Goal: Transaction & Acquisition: Purchase product/service

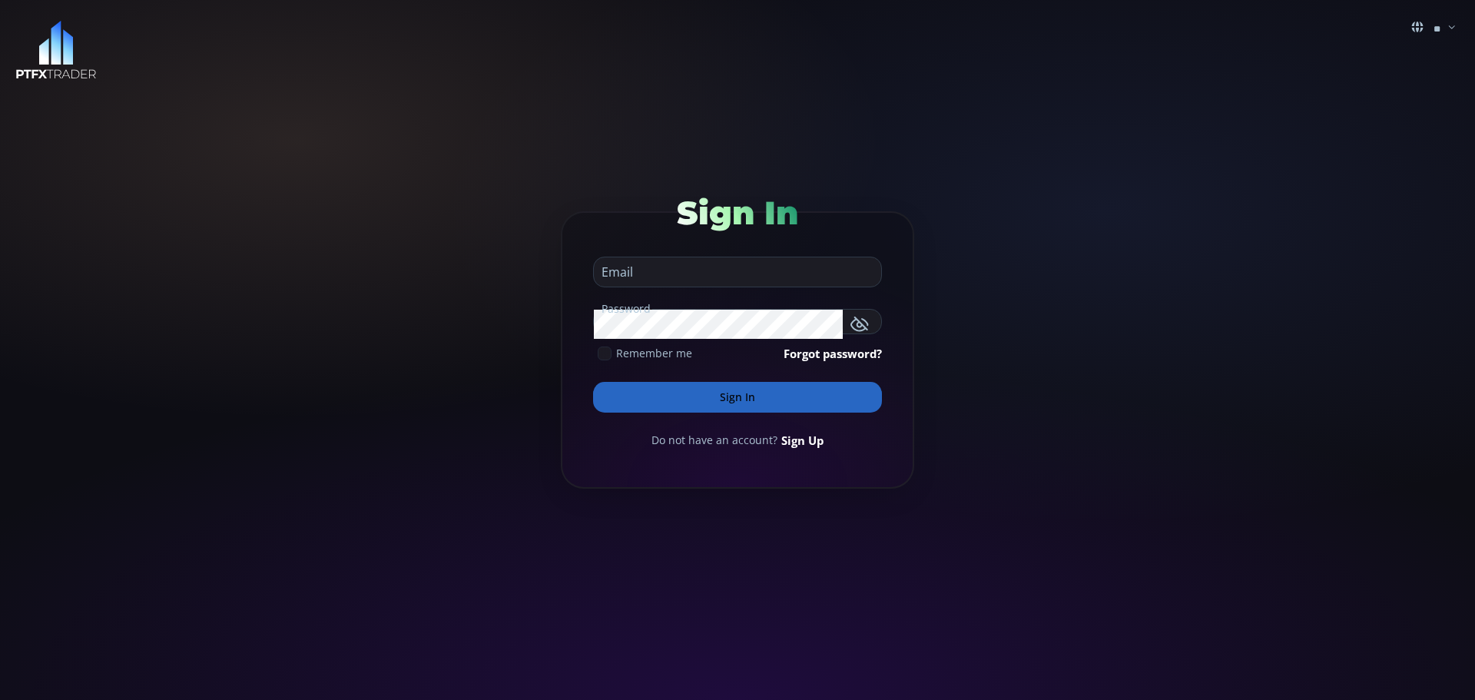
click at [634, 274] on input "email" at bounding box center [734, 271] width 280 height 29
type input "**********"
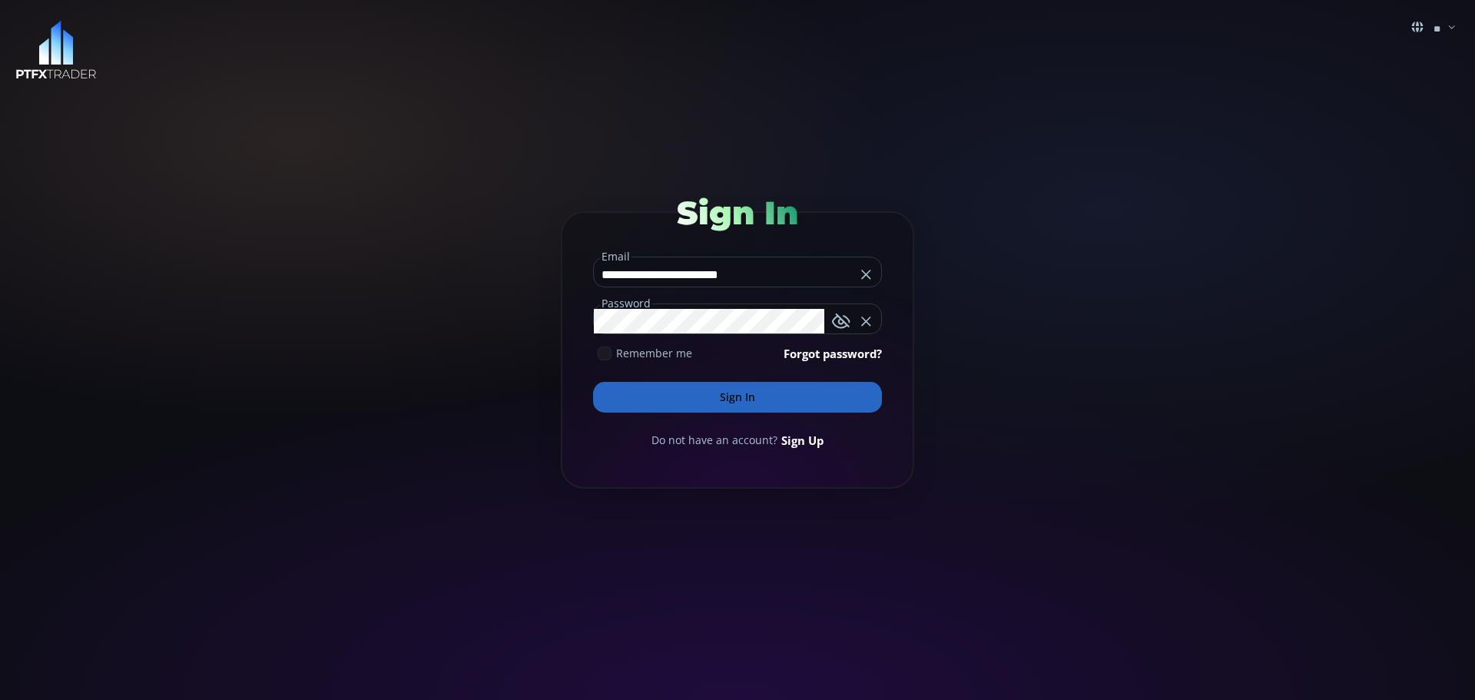
click at [747, 396] on button "Sign In" at bounding box center [737, 397] width 289 height 31
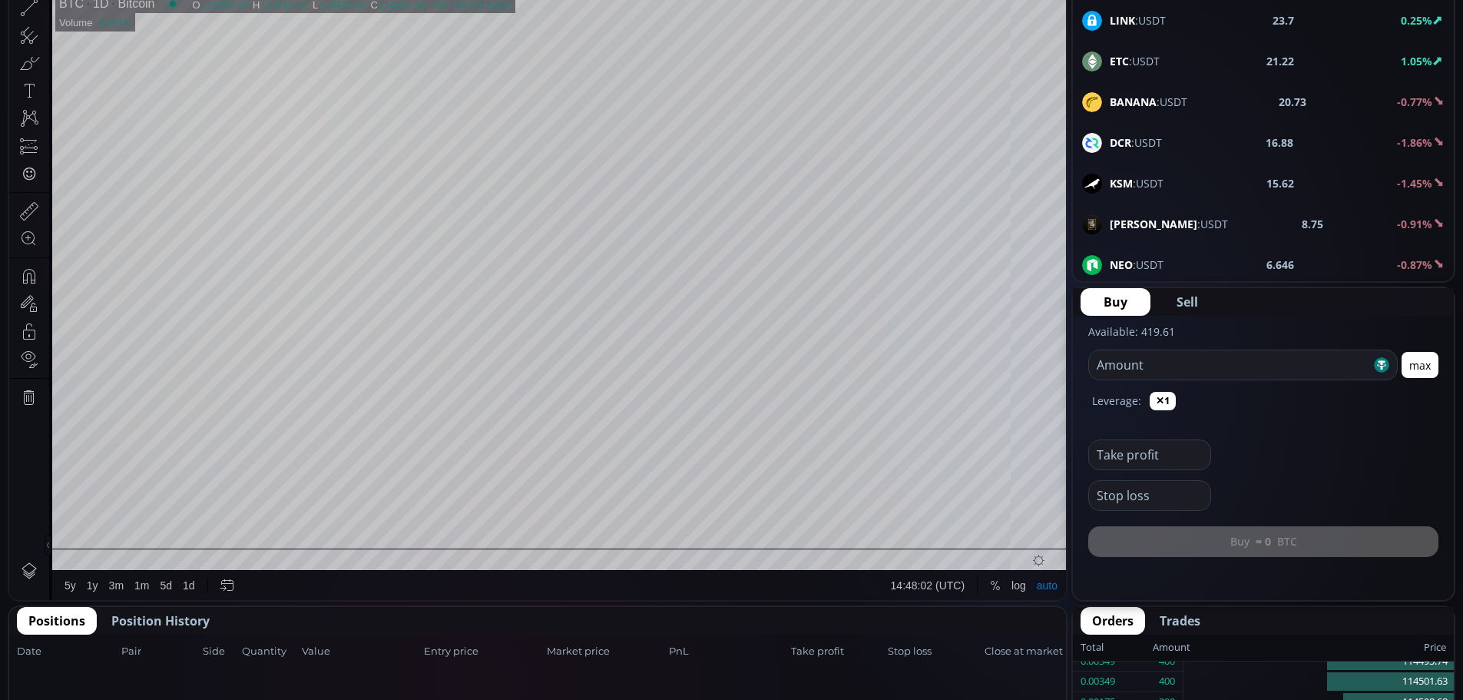
scroll to position [384, 0]
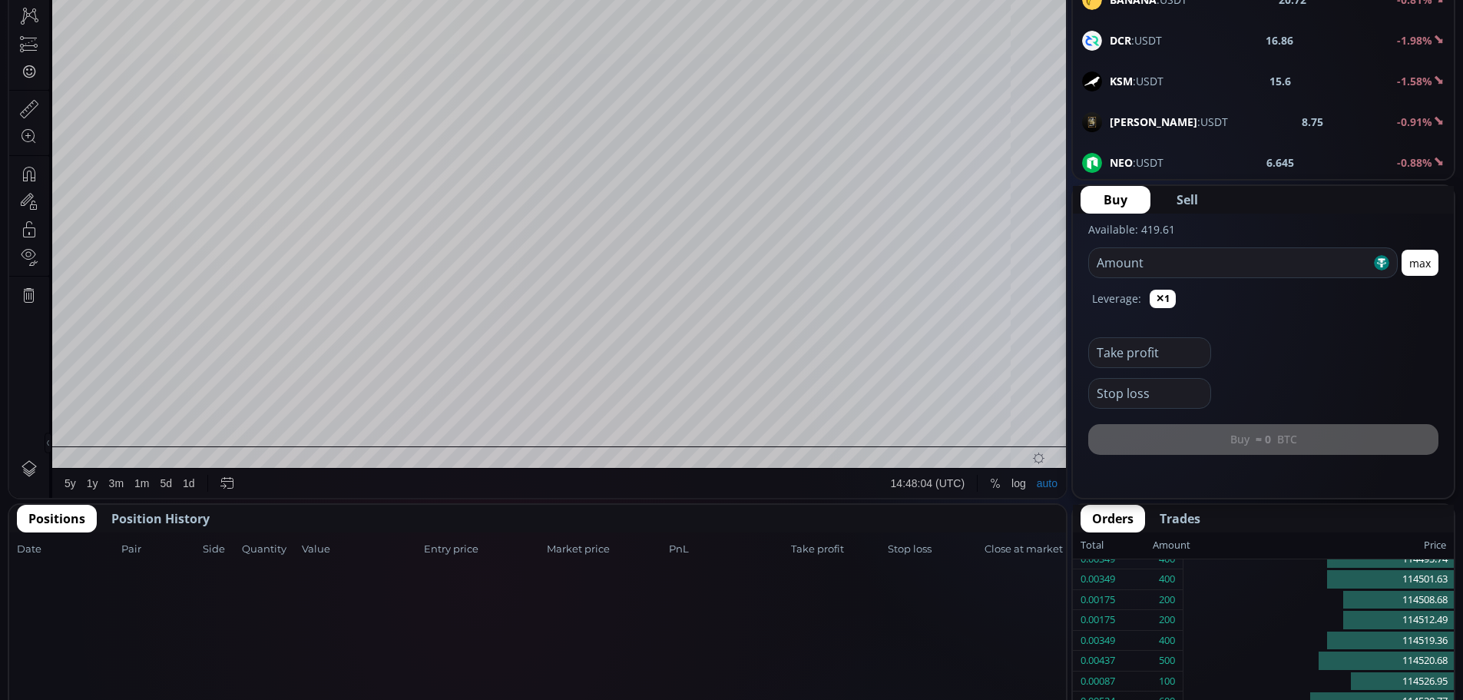
click at [144, 519] on span "Position History" at bounding box center [160, 518] width 98 height 18
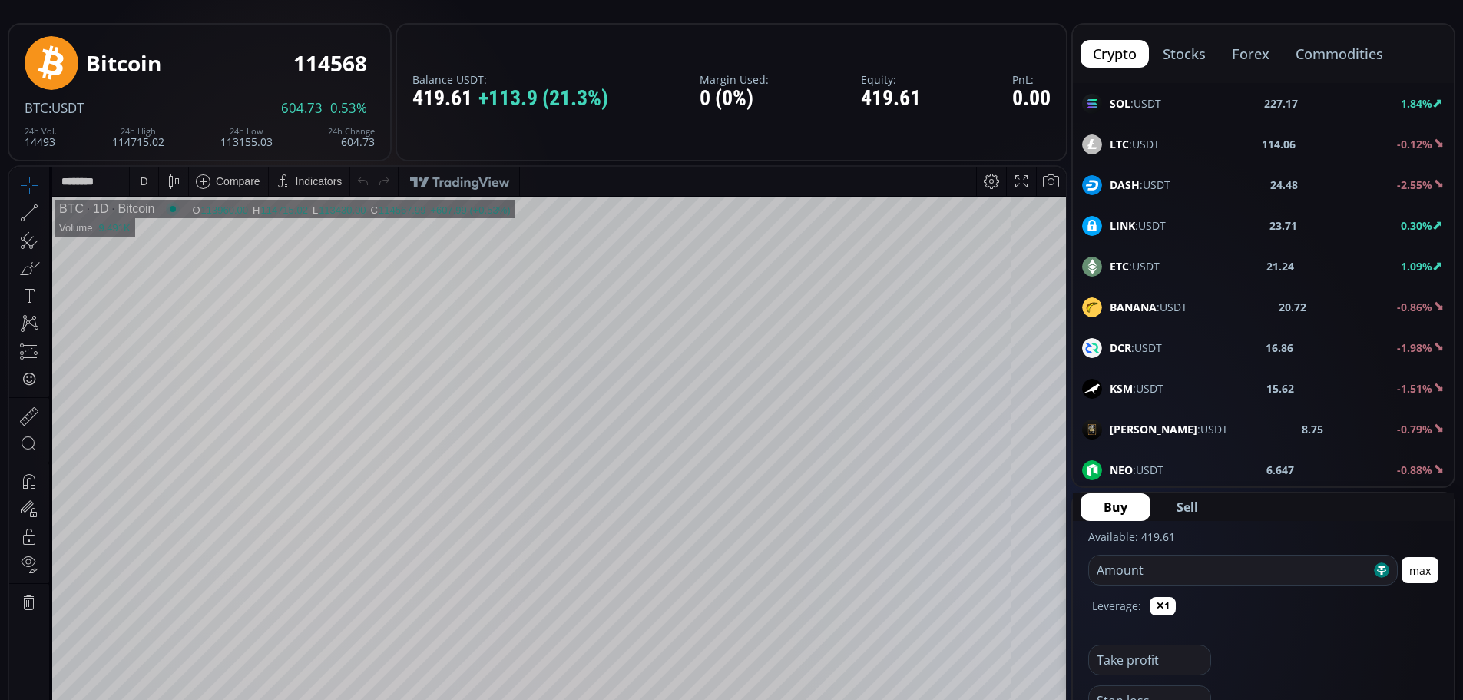
scroll to position [0, 0]
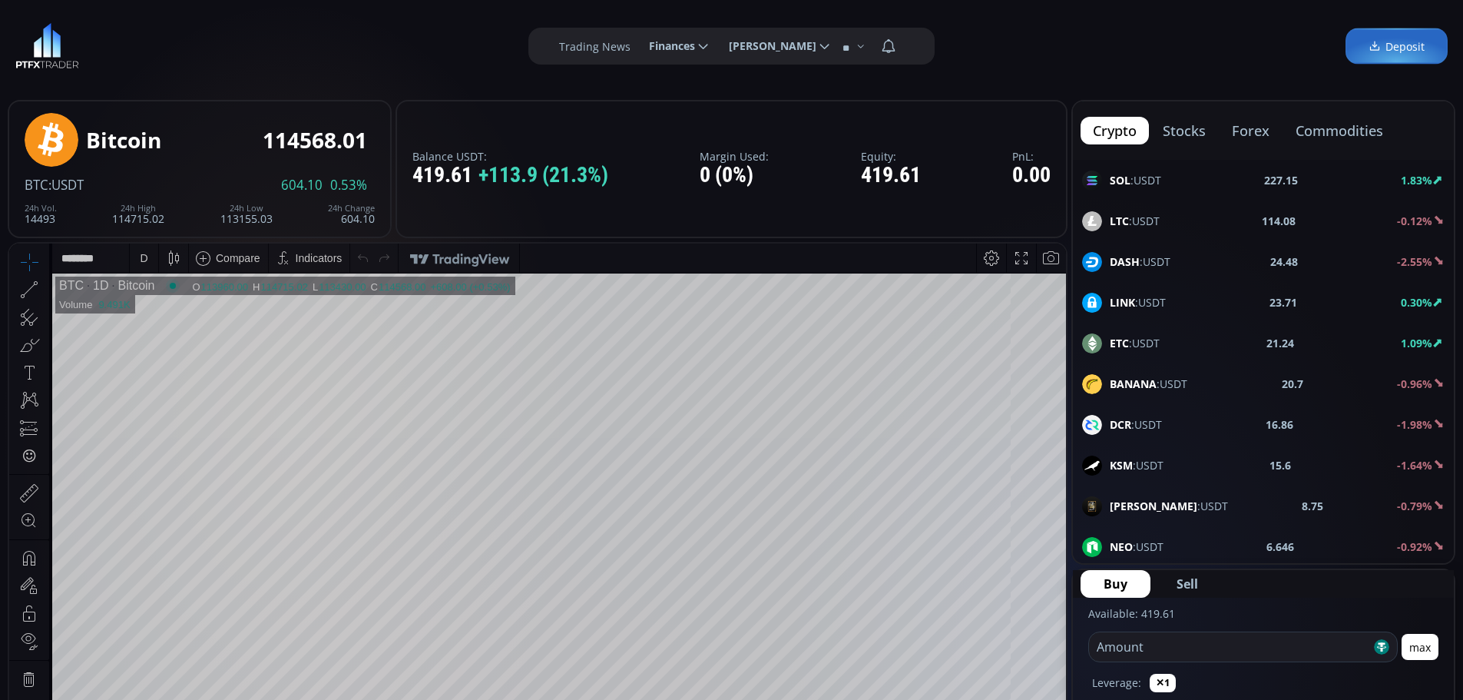
click at [1262, 128] on button "forex" at bounding box center [1251, 131] width 62 height 28
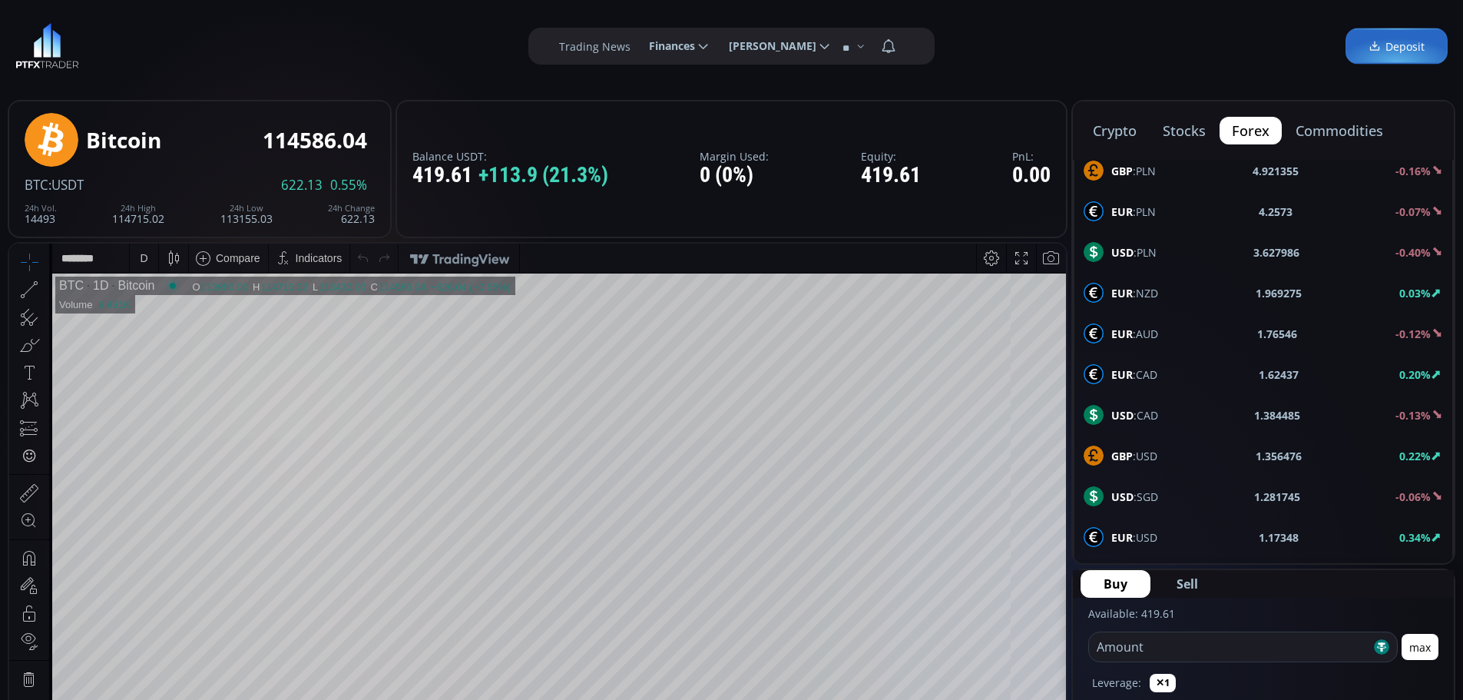
scroll to position [614, 0]
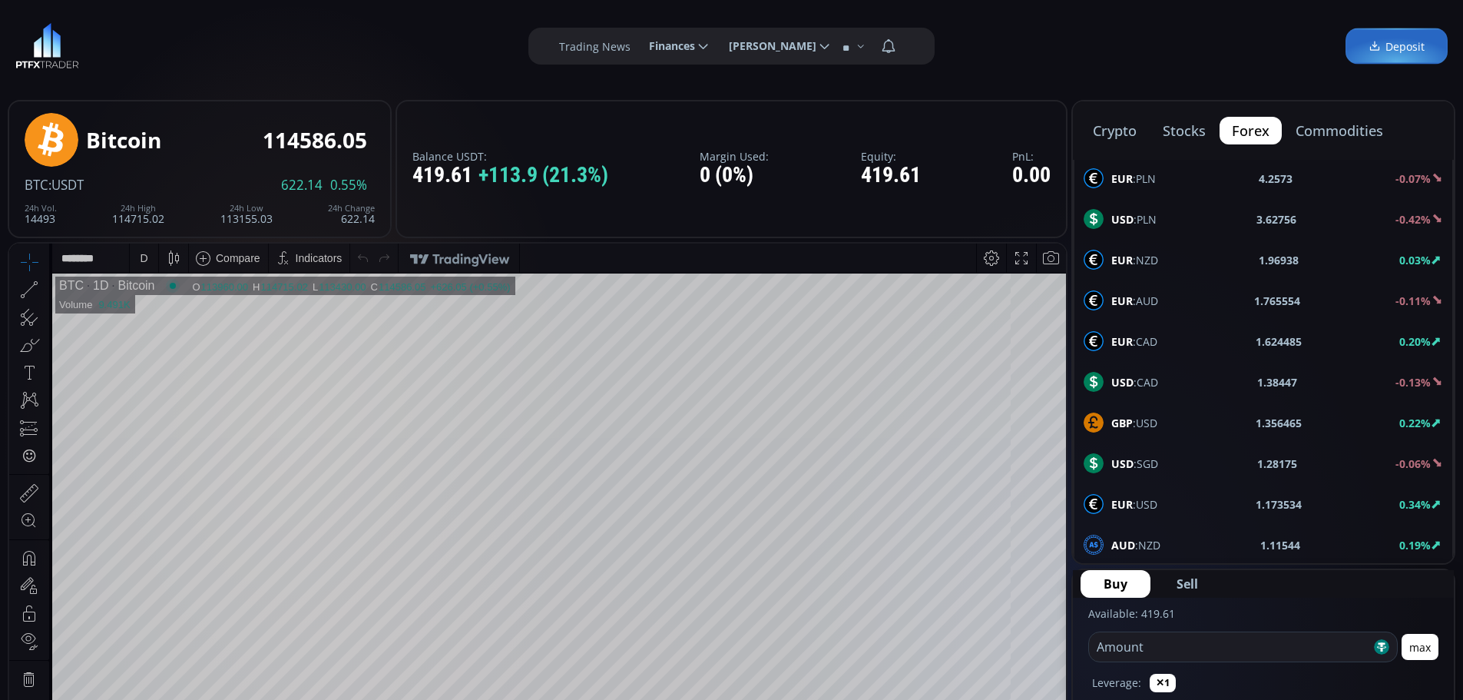
click at [1131, 503] on b "EUR" at bounding box center [1122, 504] width 22 height 15
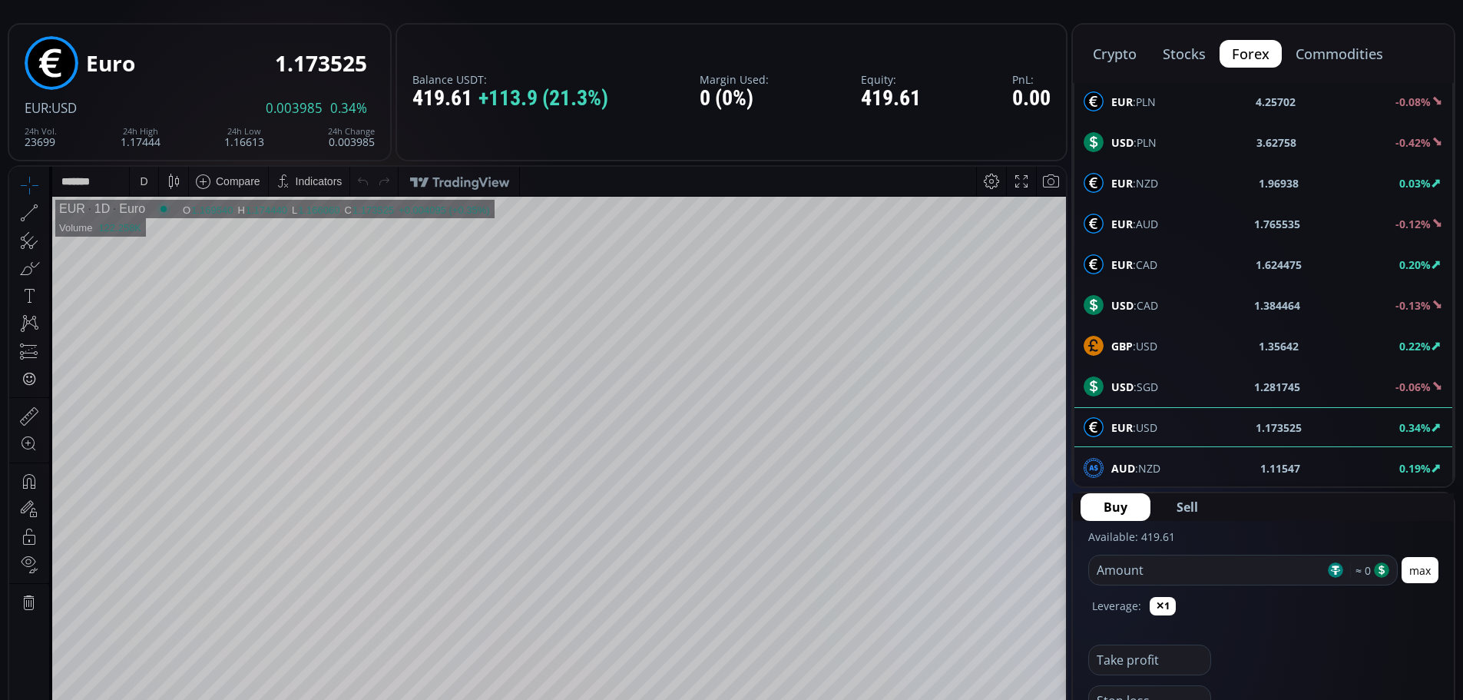
click at [1113, 507] on span "Buy" at bounding box center [1116, 507] width 24 height 18
click at [1416, 566] on button "max" at bounding box center [1420, 570] width 37 height 26
click at [1140, 571] on input "******" at bounding box center [1182, 567] width 187 height 35
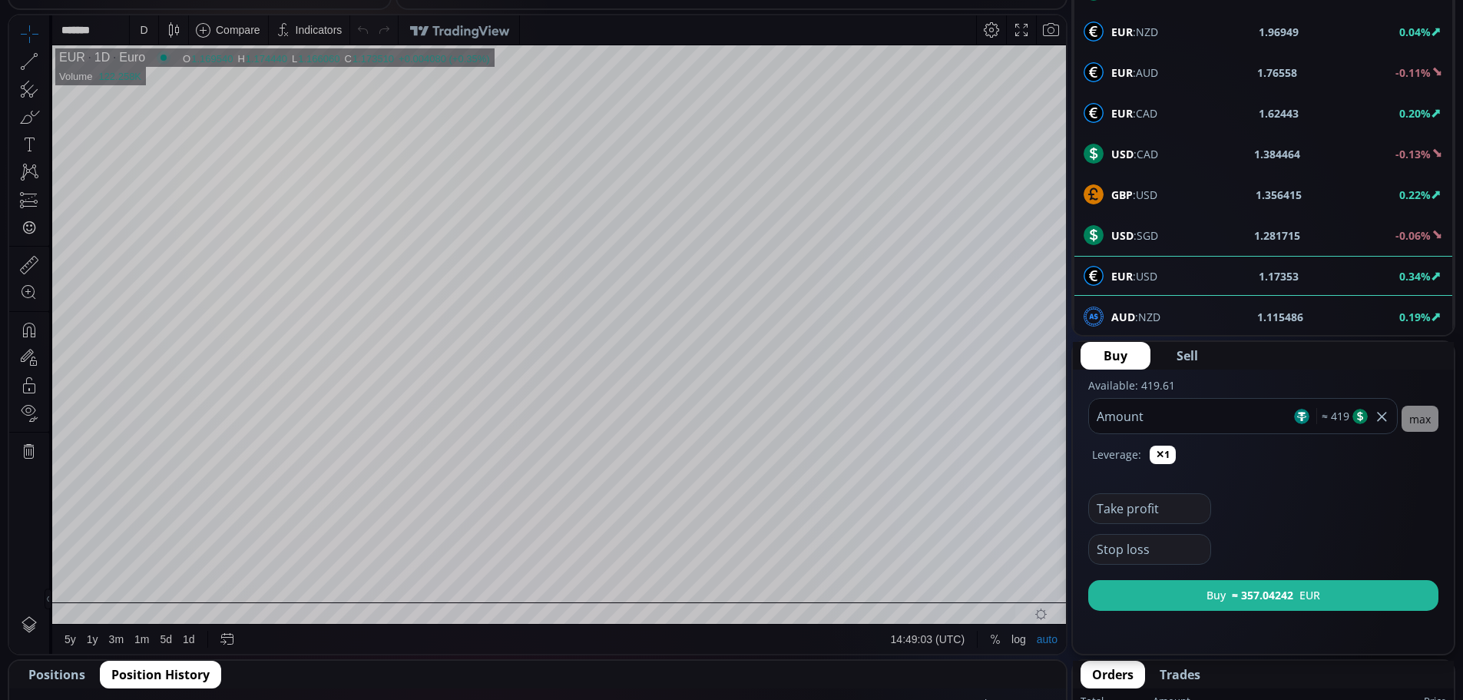
scroll to position [230, 0]
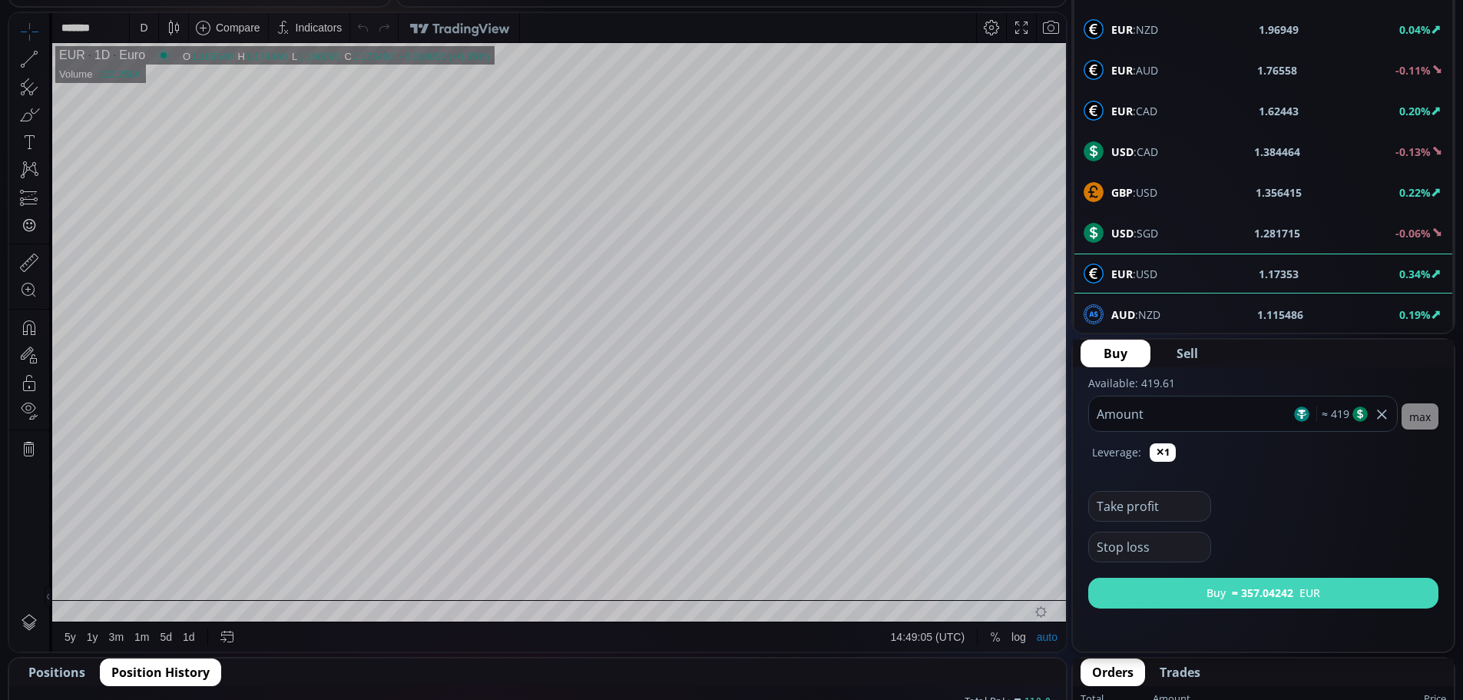
type input "***"
click at [1229, 588] on b "≈ 357.044253" at bounding box center [1263, 593] width 68 height 16
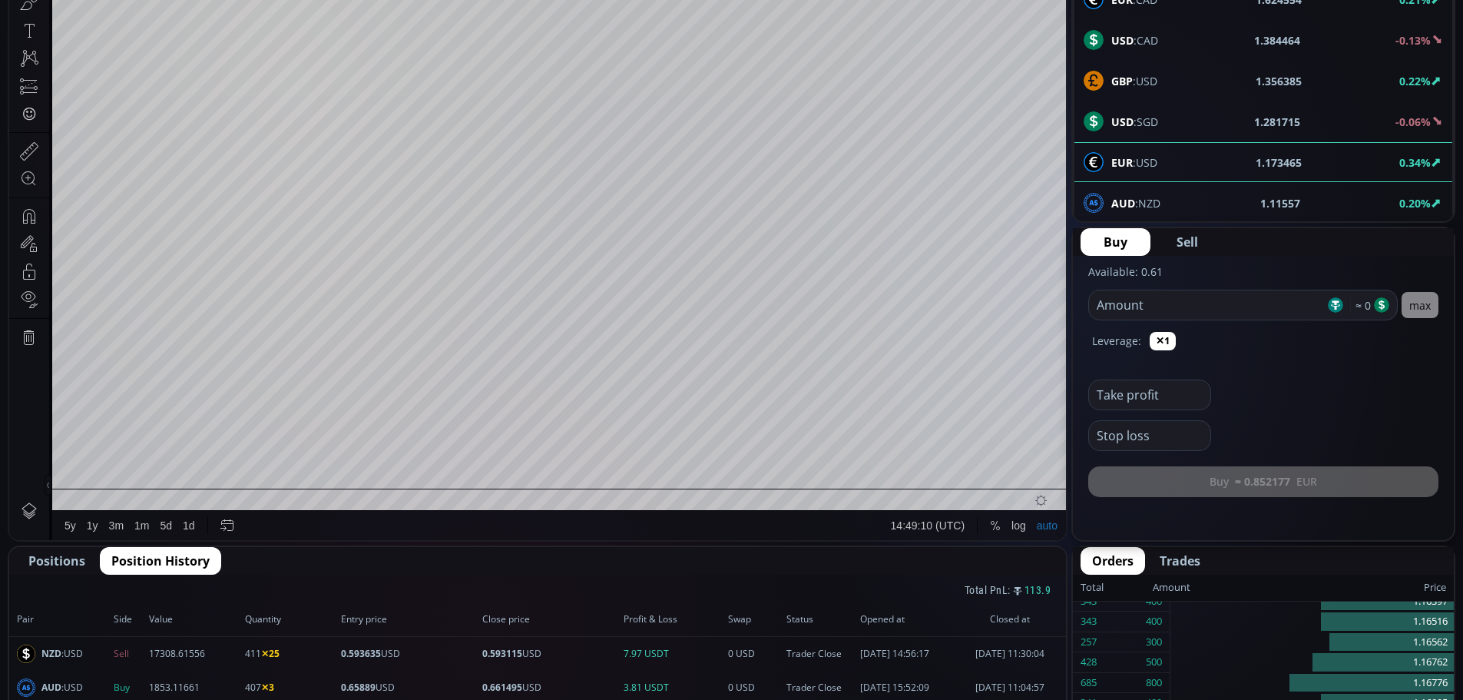
scroll to position [384, 0]
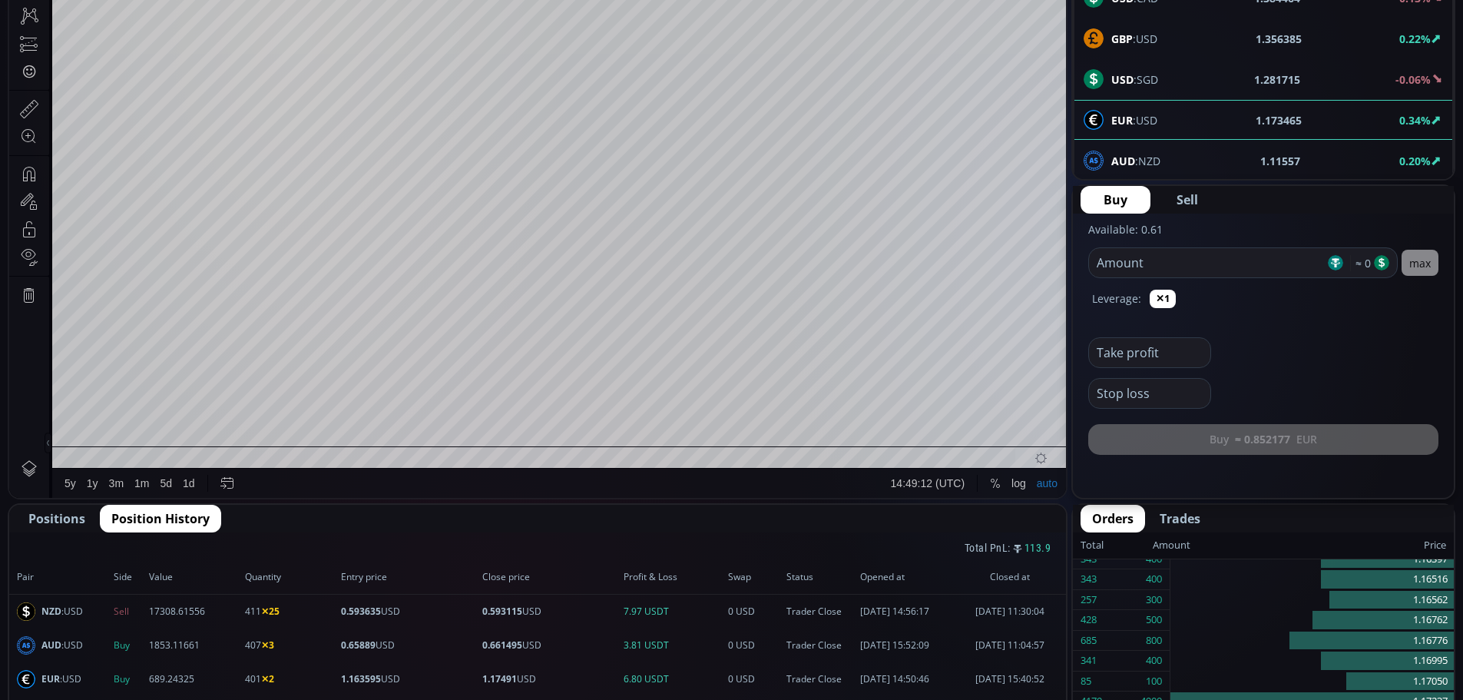
click at [39, 515] on span "Positions" at bounding box center [56, 518] width 57 height 18
